Goal: Task Accomplishment & Management: Manage account settings

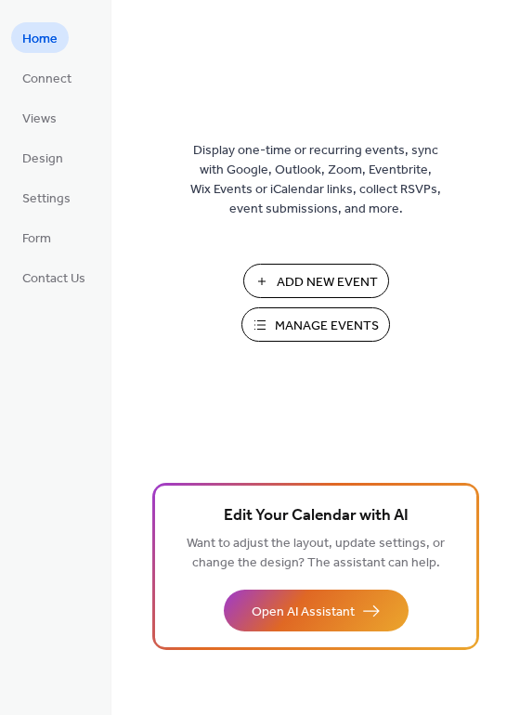
click at [312, 333] on span "Manage Events" at bounding box center [327, 325] width 104 height 19
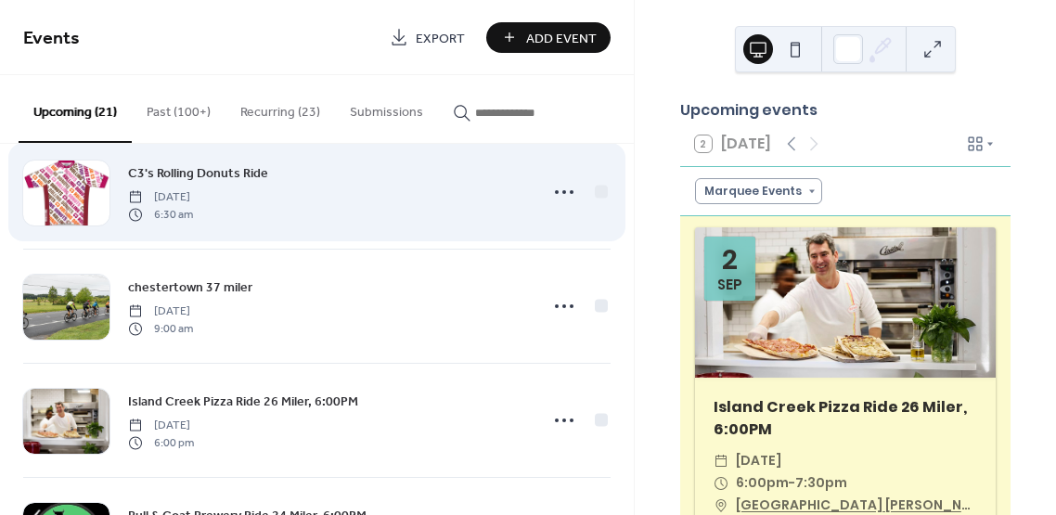
scroll to position [951, 0]
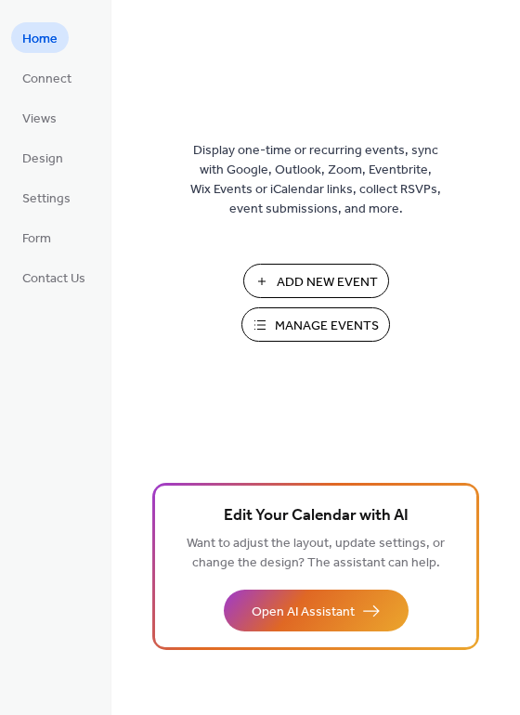
click at [293, 326] on span "Manage Events" at bounding box center [327, 325] width 104 height 19
click at [319, 322] on span "Manage Events" at bounding box center [327, 325] width 104 height 19
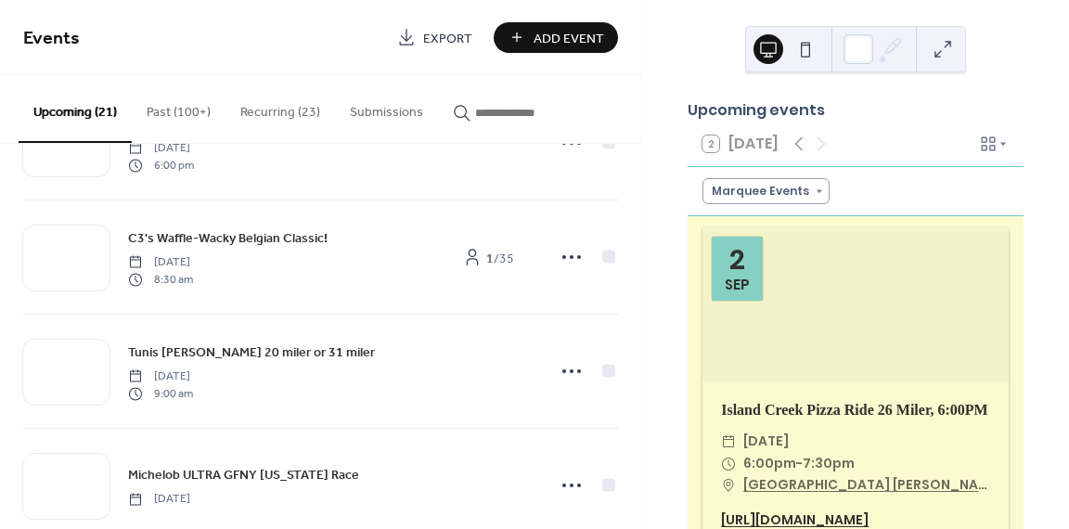
scroll to position [1914, 0]
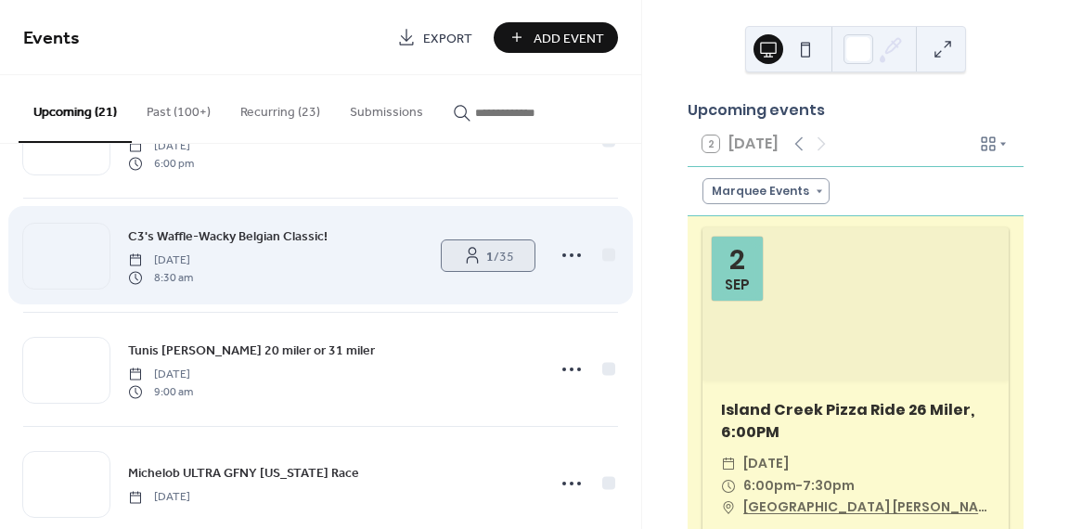
click at [489, 251] on span "1 / 35" at bounding box center [500, 256] width 28 height 19
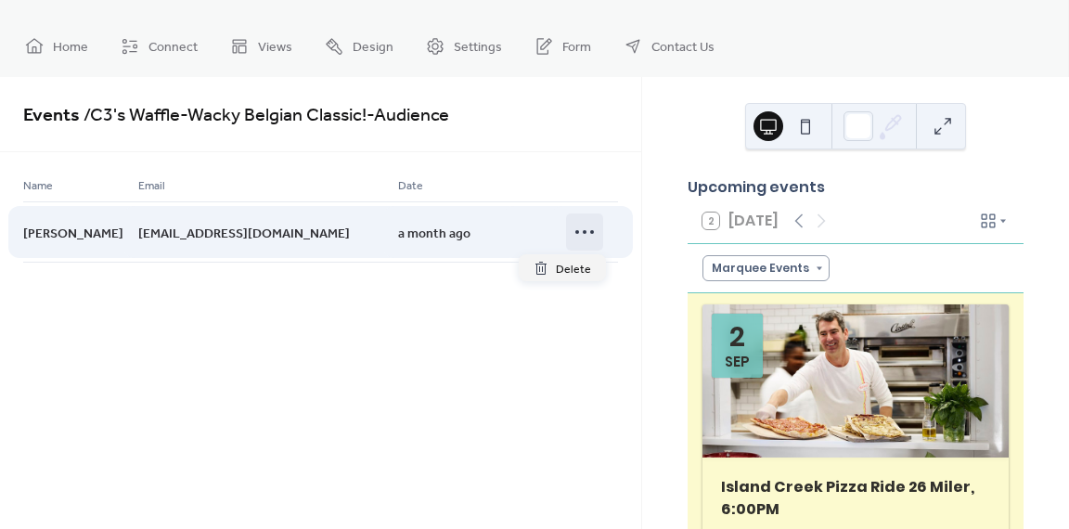
click at [584, 228] on icon at bounding box center [585, 232] width 30 height 30
click at [522, 222] on div at bounding box center [542, 231] width 48 height 61
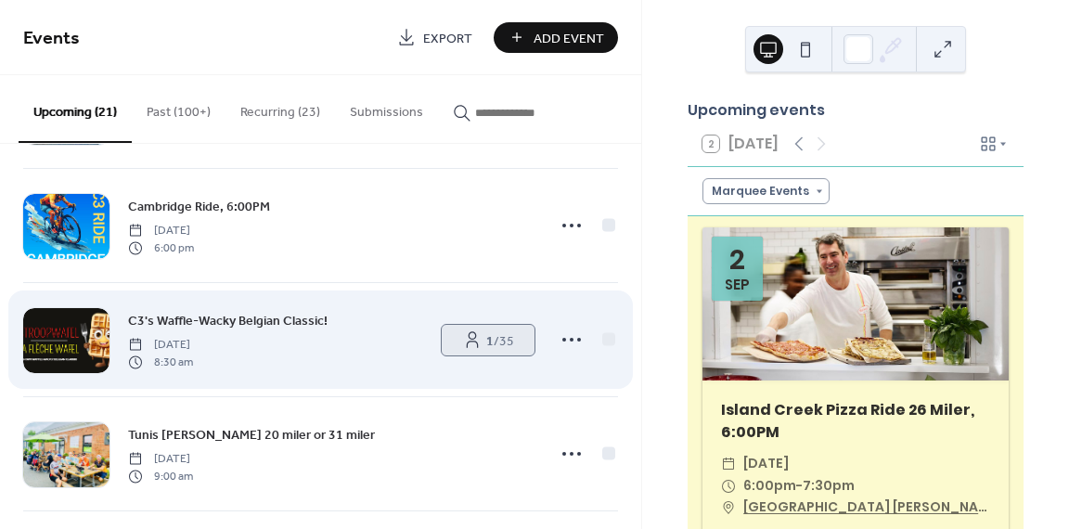
scroll to position [1827, 0]
